Goal: Transaction & Acquisition: Purchase product/service

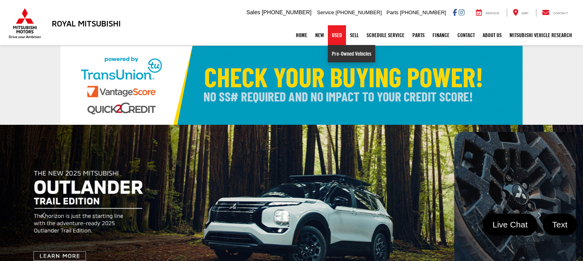
click at [336, 53] on link "Pre-Owned Vehicles" at bounding box center [351, 53] width 47 height 17
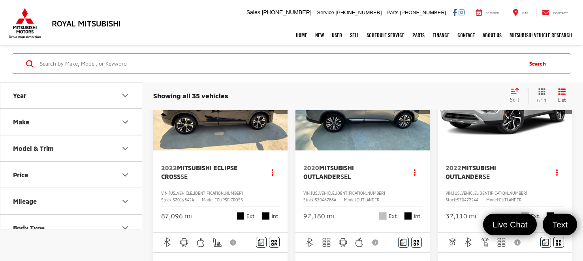
scroll to position [58, 0]
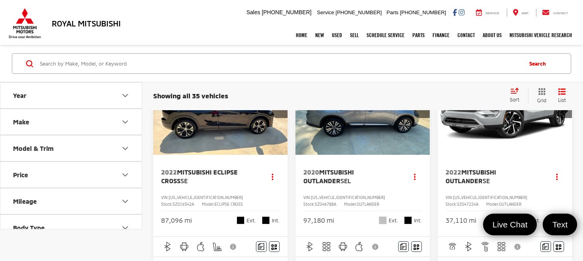
click at [491, 172] on span "Mitsubishi Outlander" at bounding box center [471, 176] width 51 height 16
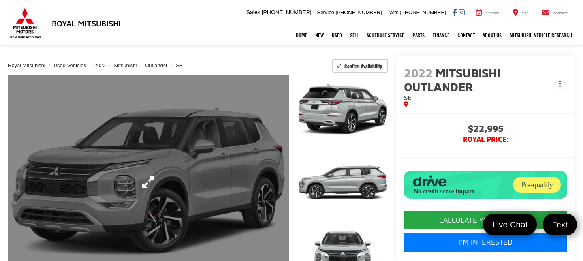
scroll to position [38, 0]
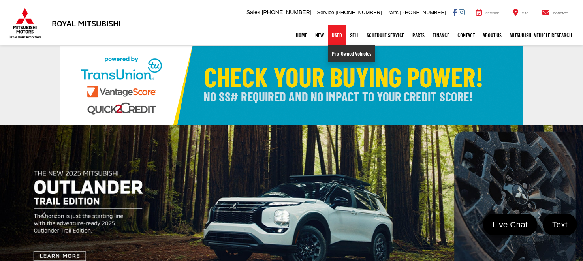
click at [337, 55] on link "Pre-Owned Vehicles" at bounding box center [351, 53] width 47 height 17
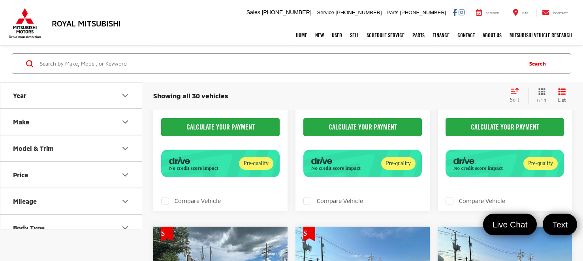
scroll to position [1658, 0]
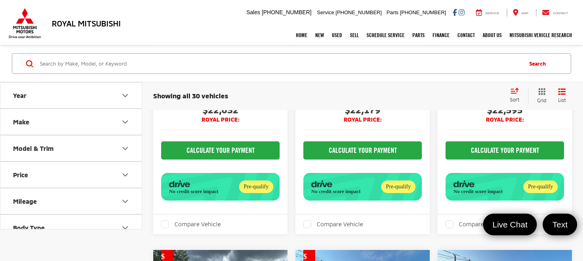
click at [274, 21] on button "Actions" at bounding box center [273, 14] width 14 height 14
click at [265, 73] on div "2021 Nissan Rogue Platinum Copy Link Share Print View Details VIN: JN8AT3DC3MW1…" at bounding box center [220, 33] width 134 height 82
click at [231, 92] on button "Disclaimer" at bounding box center [233, 83] width 13 height 17
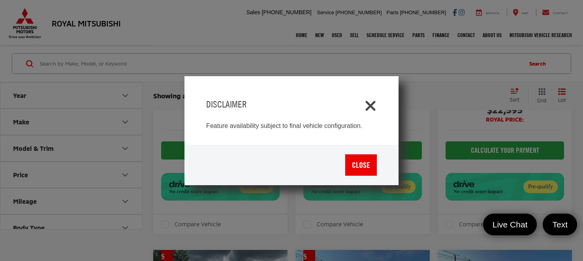
click at [374, 101] on icon "Close" at bounding box center [370, 104] width 13 height 13
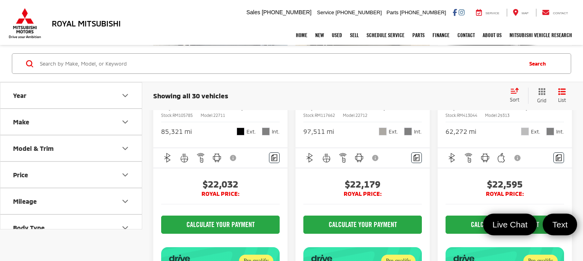
scroll to position [1584, 0]
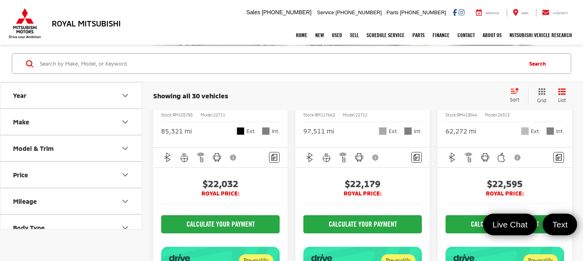
click at [222, 66] on img "2021 Nissan Rogue Platinum 0" at bounding box center [220, 15] width 135 height 102
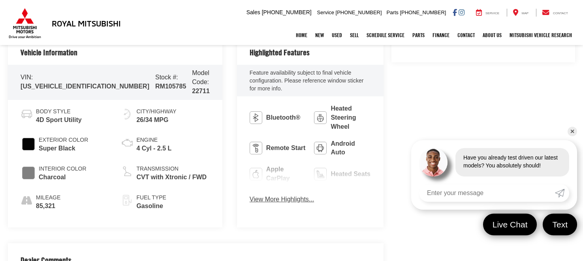
scroll to position [336, 0]
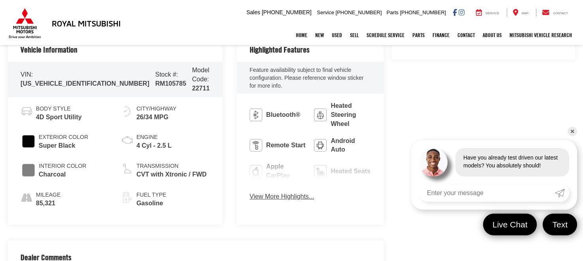
click at [269, 192] on button "View More Highlights..." at bounding box center [282, 196] width 64 height 9
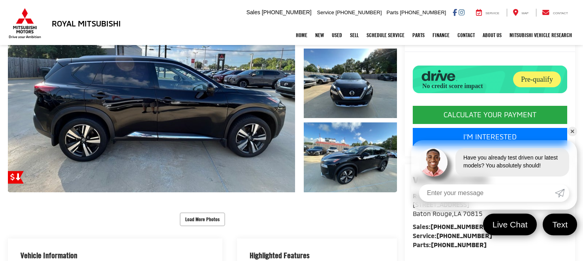
scroll to position [127, 0]
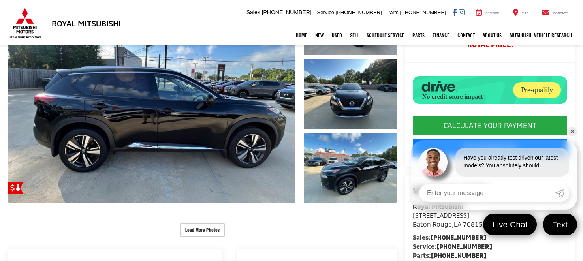
click at [571, 132] on link "✕" at bounding box center [572, 131] width 9 height 9
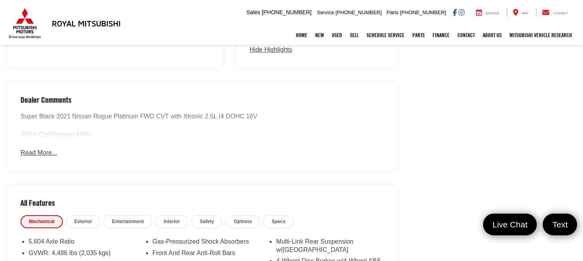
scroll to position [687, 0]
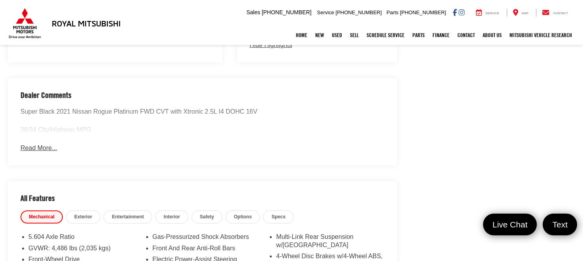
click at [52, 144] on button "Read More..." at bounding box center [39, 148] width 36 height 9
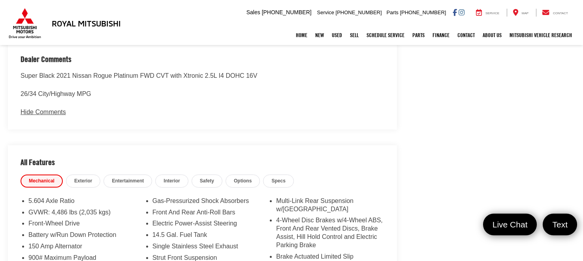
scroll to position [723, 0]
click at [241, 177] on span "Options" at bounding box center [243, 180] width 18 height 7
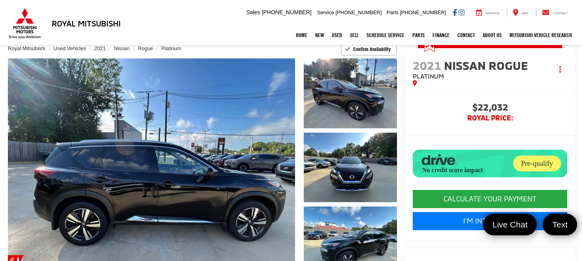
scroll to position [34, 0]
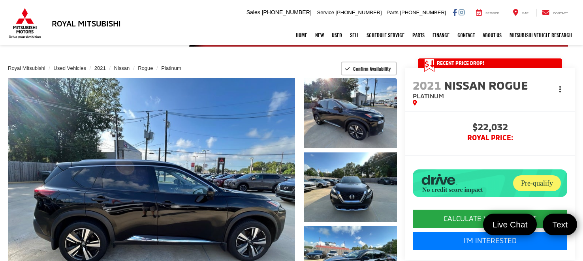
click at [562, 83] on button "Actions" at bounding box center [560, 89] width 14 height 14
click at [422, 147] on li at bounding box center [490, 155] width 170 height 17
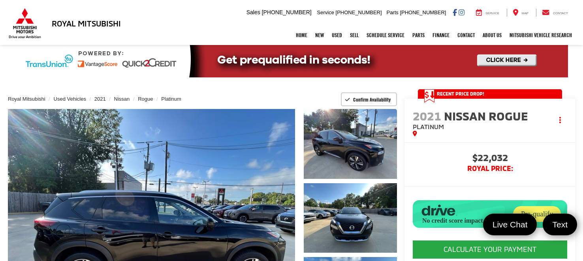
scroll to position [0, 0]
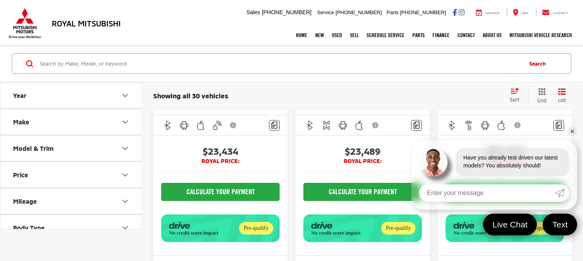
scroll to position [2339, 0]
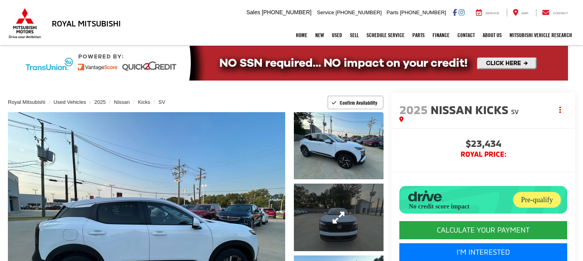
click at [315, 227] on link "Expand Photo 2" at bounding box center [339, 217] width 90 height 67
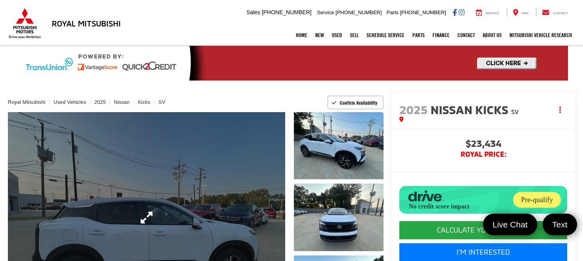
click at [242, 187] on link "Expand Photo 0" at bounding box center [146, 217] width 277 height 211
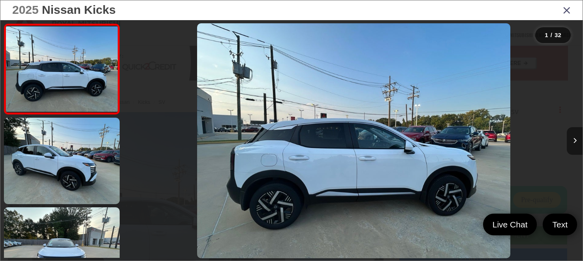
click at [575, 138] on icon "Next image" at bounding box center [575, 141] width 4 height 6
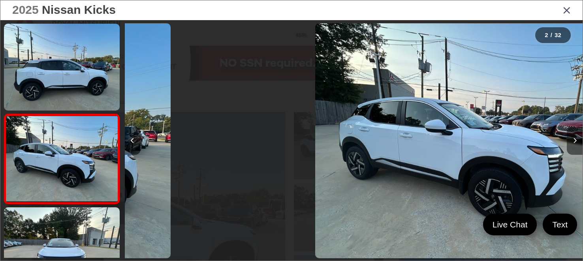
scroll to position [41, 0]
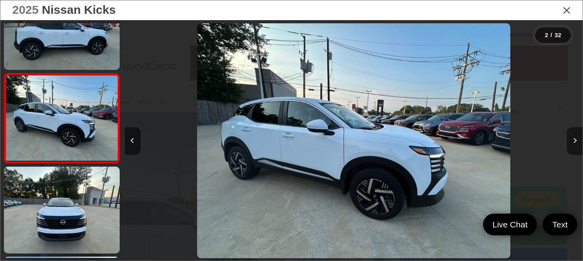
click at [575, 138] on icon "Next image" at bounding box center [575, 141] width 4 height 6
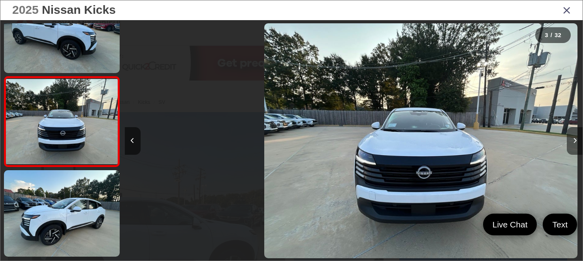
scroll to position [131, 0]
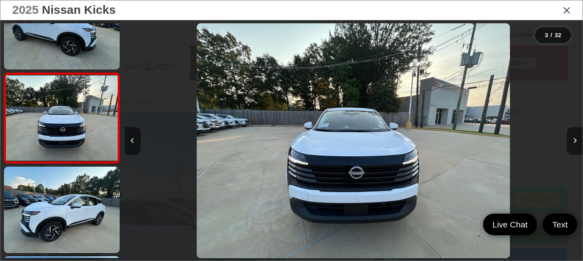
click at [575, 138] on icon "Next image" at bounding box center [575, 141] width 4 height 6
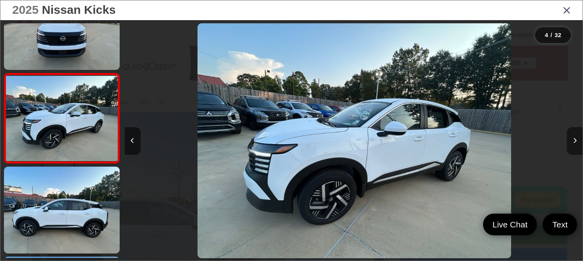
scroll to position [0, 1374]
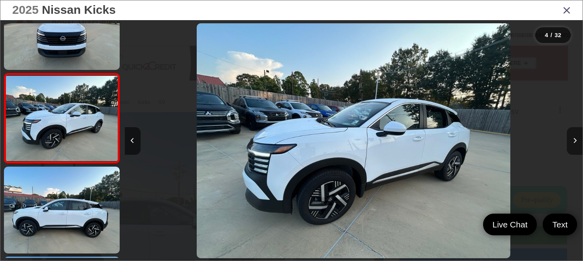
click at [575, 138] on icon "Next image" at bounding box center [575, 141] width 4 height 6
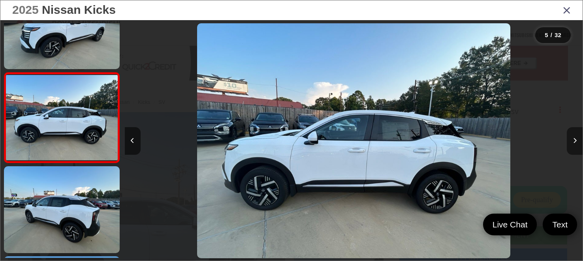
scroll to position [0, 1832]
click at [575, 138] on icon "Next image" at bounding box center [575, 141] width 4 height 6
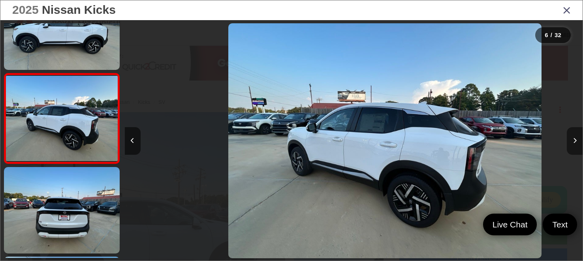
scroll to position [0, 2290]
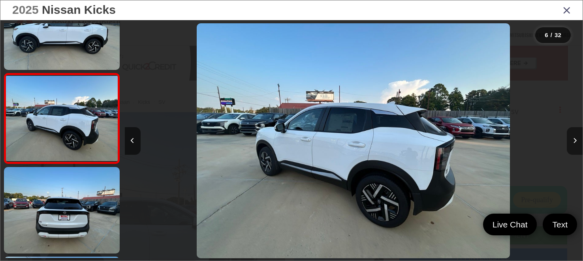
click at [575, 138] on icon "Next image" at bounding box center [575, 141] width 4 height 6
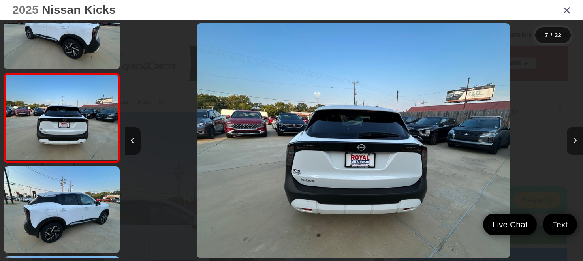
scroll to position [0, 2748]
click at [575, 138] on icon "Next image" at bounding box center [575, 141] width 4 height 6
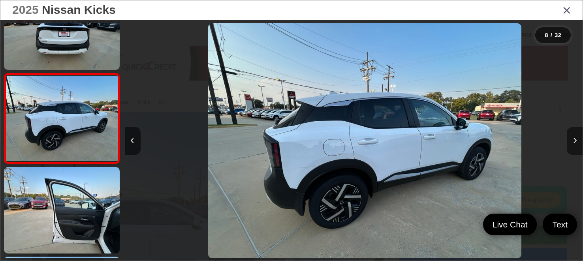
scroll to position [580, 0]
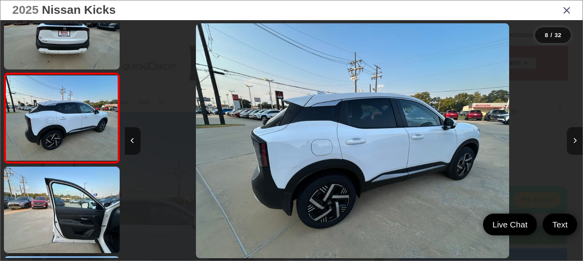
click at [575, 138] on icon "Next image" at bounding box center [575, 141] width 4 height 6
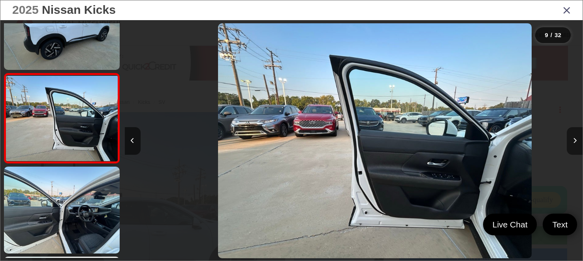
scroll to position [670, 0]
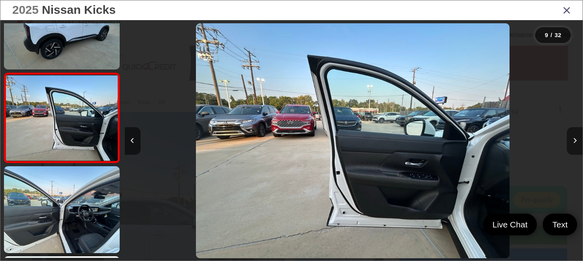
click at [575, 138] on icon "Next image" at bounding box center [575, 141] width 4 height 6
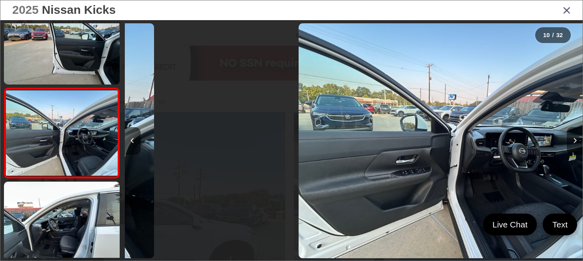
scroll to position [0, 0]
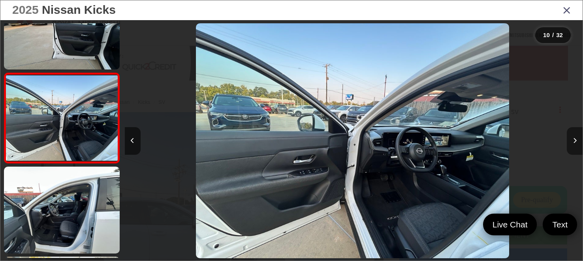
click at [575, 138] on icon "Next image" at bounding box center [575, 141] width 4 height 6
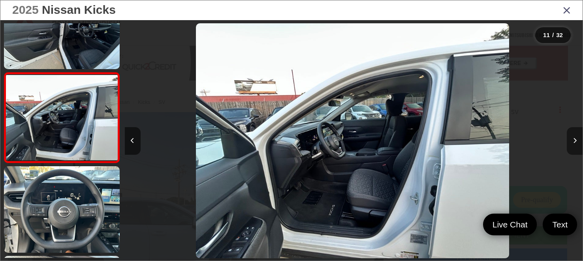
click at [575, 138] on icon "Next image" at bounding box center [575, 141] width 4 height 6
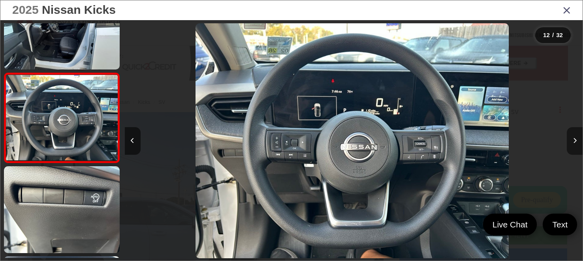
click at [575, 138] on icon "Next image" at bounding box center [575, 141] width 4 height 6
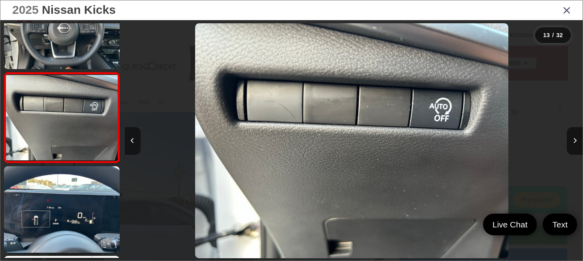
click at [134, 135] on button "Previous image" at bounding box center [133, 141] width 16 height 28
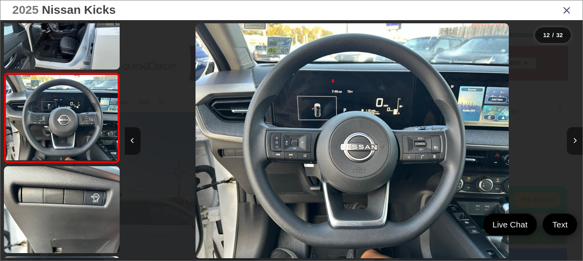
click at [569, 145] on button "Next image" at bounding box center [575, 141] width 16 height 28
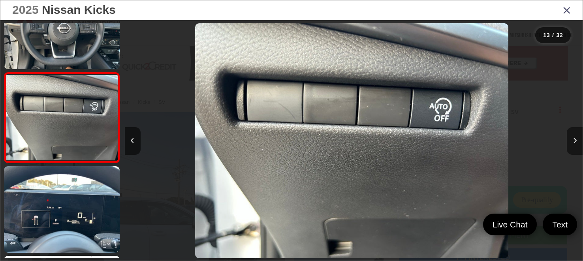
click at [570, 145] on button "Next image" at bounding box center [575, 141] width 16 height 28
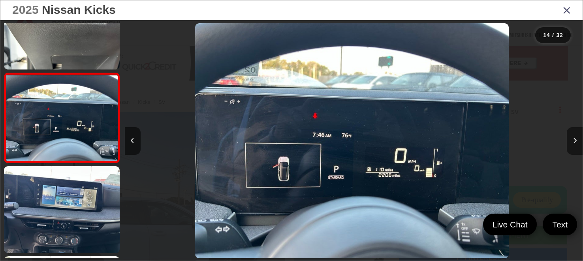
click at [570, 145] on button "Next image" at bounding box center [575, 141] width 16 height 28
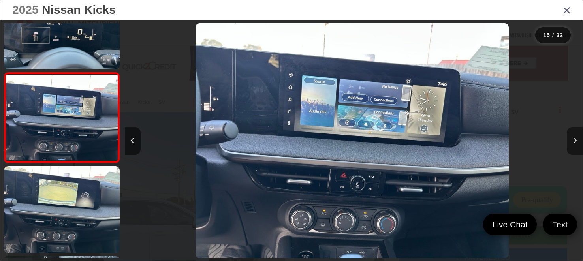
click at [570, 145] on button "Next image" at bounding box center [575, 141] width 16 height 28
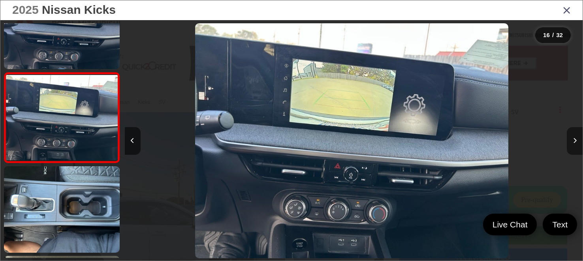
click at [570, 145] on button "Next image" at bounding box center [575, 141] width 16 height 28
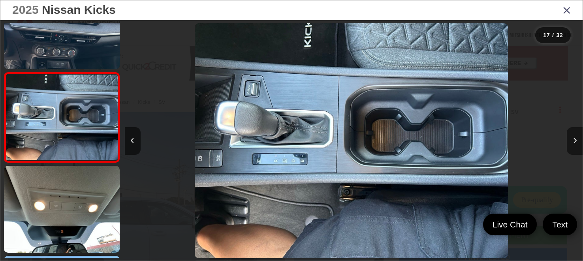
click at [570, 145] on button "Next image" at bounding box center [575, 141] width 16 height 28
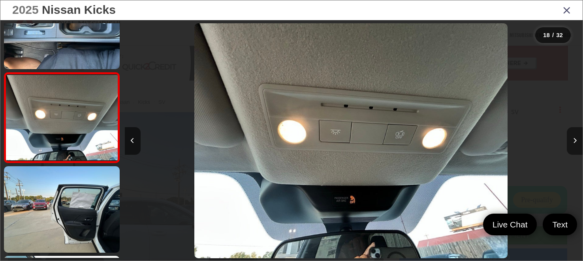
click at [570, 145] on button "Next image" at bounding box center [575, 141] width 16 height 28
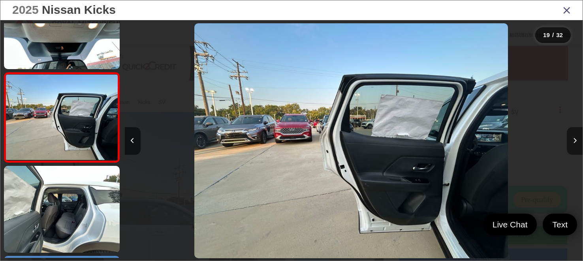
click at [570, 145] on button "Next image" at bounding box center [575, 141] width 16 height 28
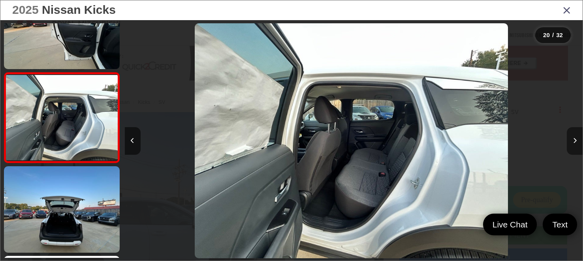
click at [570, 145] on button "Next image" at bounding box center [575, 141] width 16 height 28
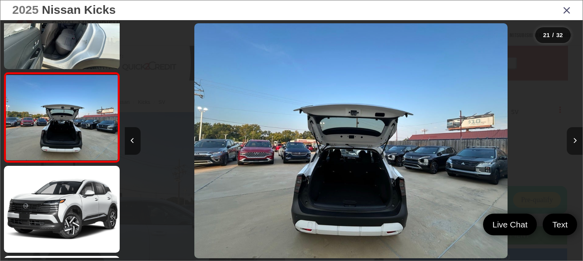
click at [570, 145] on button "Next image" at bounding box center [575, 141] width 16 height 28
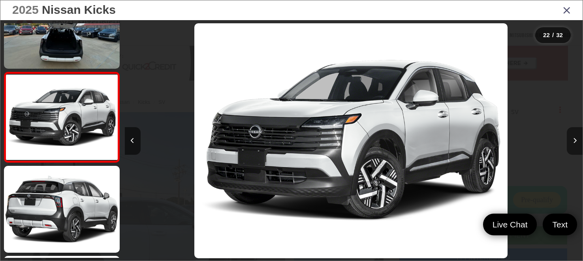
click at [570, 145] on button "Next image" at bounding box center [575, 141] width 16 height 28
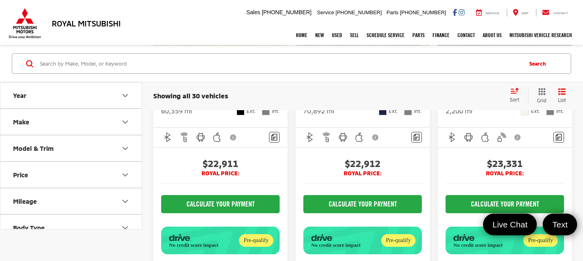
scroll to position [1965, 0]
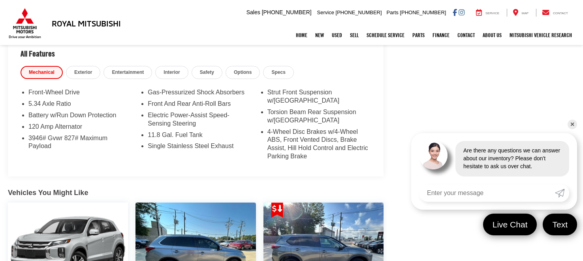
scroll to position [524, 0]
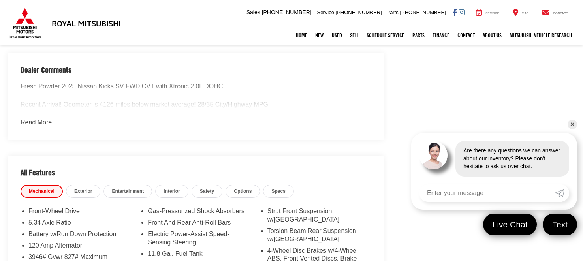
click at [573, 125] on link "✕" at bounding box center [572, 124] width 9 height 9
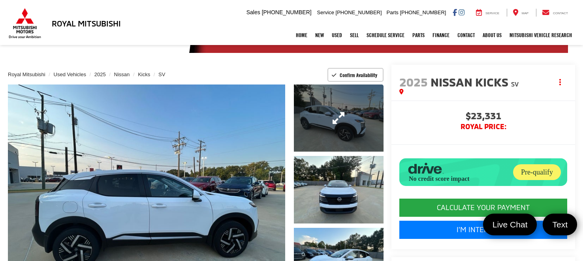
scroll to position [0, 0]
